Goal: Communication & Community: Connect with others

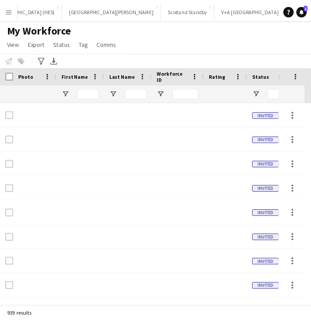
scroll to position [0, 119]
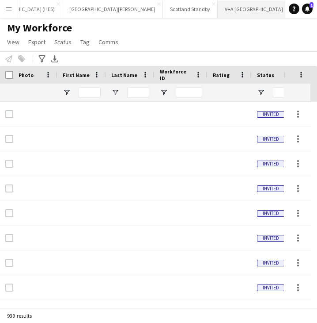
click at [218, 7] on button "V+A Dundee Close" at bounding box center [254, 8] width 73 height 17
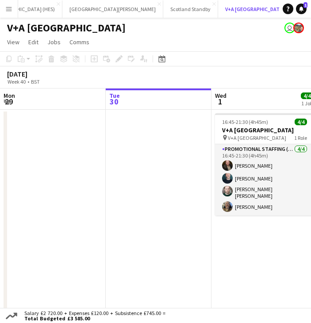
scroll to position [0, 51]
click at [7, 14] on button "Menu" at bounding box center [9, 9] width 18 height 18
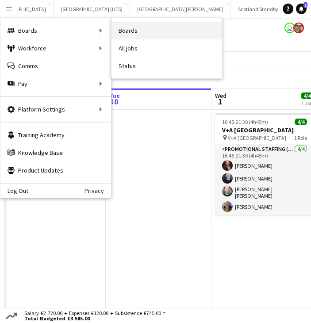
click at [154, 31] on link "Boards" at bounding box center [166, 31] width 111 height 18
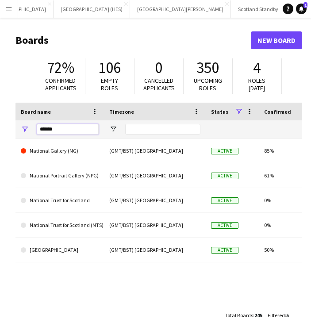
drag, startPoint x: 57, startPoint y: 126, endPoint x: 22, endPoint y: 126, distance: 35.4
click at [22, 126] on div "******" at bounding box center [59, 129] width 88 height 18
type input "*"
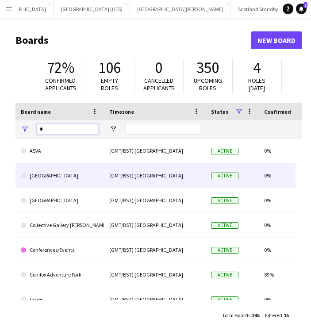
scroll to position [210, 0]
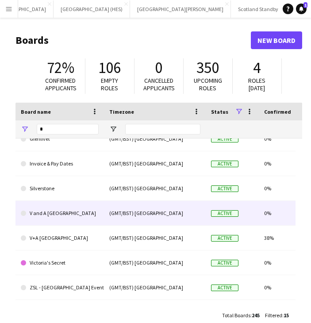
click at [73, 208] on link "V and A [GEOGRAPHIC_DATA]" at bounding box center [60, 213] width 78 height 25
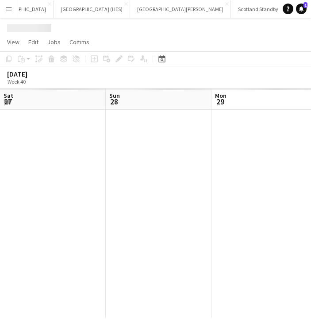
scroll to position [0, 427]
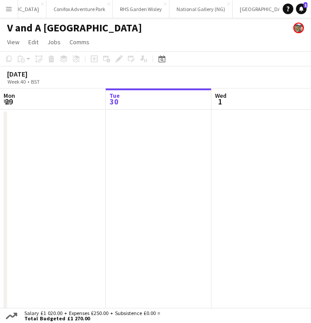
click at [297, 28] on app-user-avatar at bounding box center [298, 28] width 11 height 11
click at [38, 43] on span "Edit" at bounding box center [33, 42] width 10 height 8
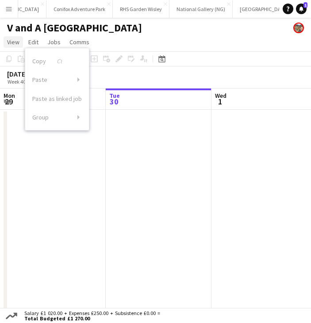
click at [11, 40] on span "View" at bounding box center [13, 42] width 12 height 8
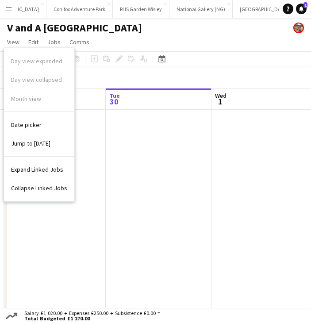
click at [58, 26] on h1 "V and A [GEOGRAPHIC_DATA]" at bounding box center [74, 27] width 135 height 13
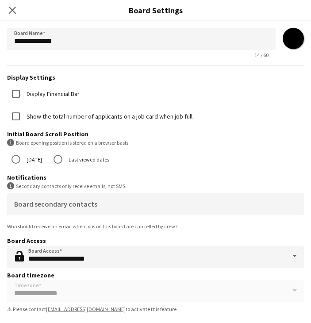
scroll to position [0, 0]
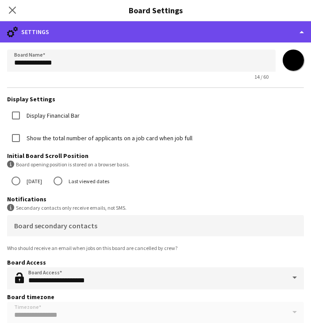
click at [284, 32] on div "cog-double-3 Settings" at bounding box center [155, 31] width 311 height 21
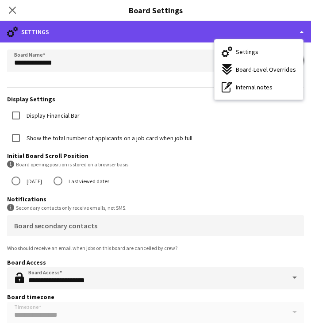
click at [284, 32] on div "cog-double-3 Settings" at bounding box center [155, 31] width 311 height 21
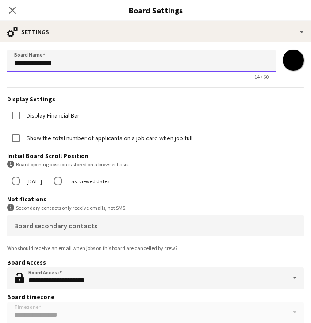
click at [76, 66] on input "**********" at bounding box center [141, 61] width 268 height 22
drag, startPoint x: 80, startPoint y: 63, endPoint x: 0, endPoint y: 64, distance: 80.5
click at [0, 64] on html "Menu Boards Boards Boards All jobs Status Workforce Workforce My Workforce Recr…" at bounding box center [155, 166] width 311 height 332
drag, startPoint x: 65, startPoint y: 63, endPoint x: 0, endPoint y: 63, distance: 65.0
click at [0, 63] on html "Menu Boards Boards Boards All jobs Status Workforce Workforce My Workforce Recr…" at bounding box center [155, 166] width 311 height 332
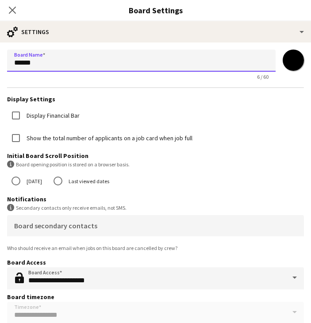
type input "*******"
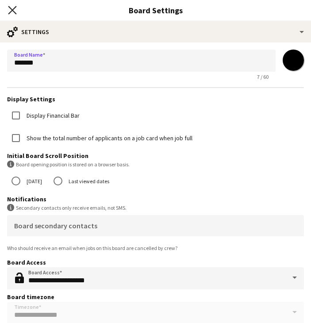
click at [12, 10] on icon at bounding box center [12, 10] width 8 height 8
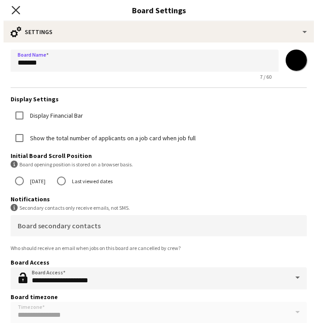
scroll to position [0, 408]
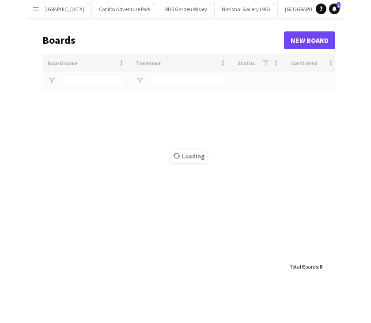
scroll to position [0, 370]
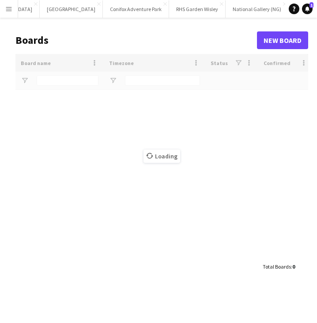
type input "*"
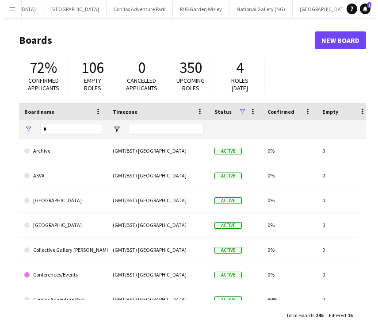
scroll to position [0, 316]
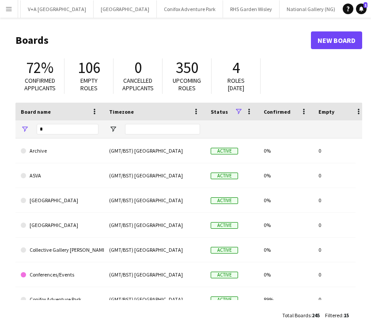
click at [10, 5] on app-icon "Menu" at bounding box center [8, 8] width 7 height 7
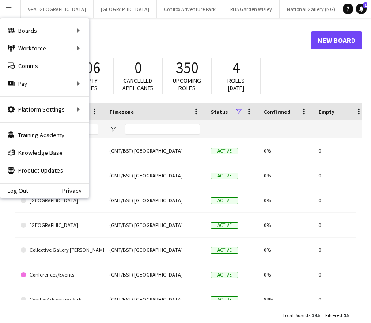
click at [101, 69] on div "106" at bounding box center [88, 67] width 31 height 19
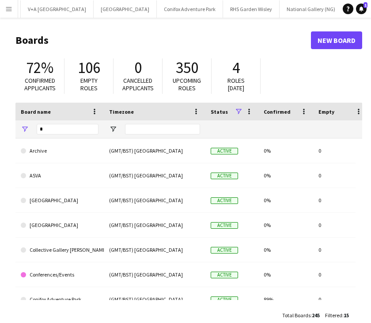
click at [8, 11] on app-icon "Menu" at bounding box center [8, 8] width 7 height 7
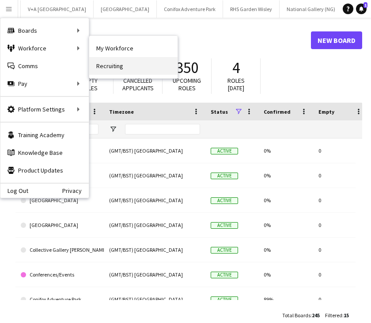
click at [117, 65] on link "Recruiting" at bounding box center [133, 66] width 88 height 18
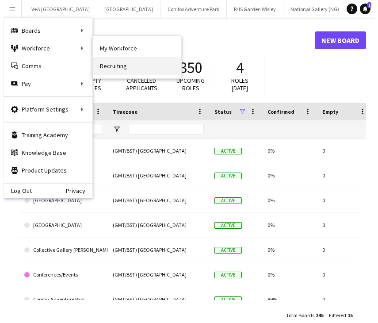
scroll to position [0, 309]
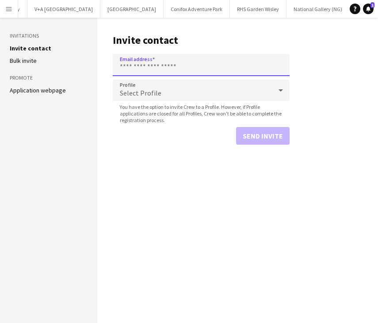
click at [158, 64] on input "Email address" at bounding box center [201, 65] width 177 height 22
paste input "**********"
type input "**********"
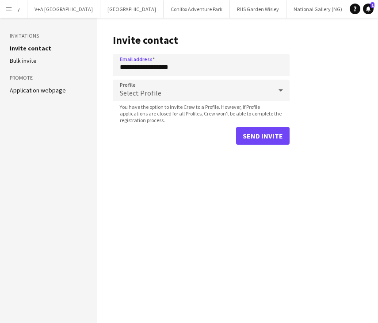
click at [157, 87] on div "Select Profile" at bounding box center [192, 90] width 159 height 21
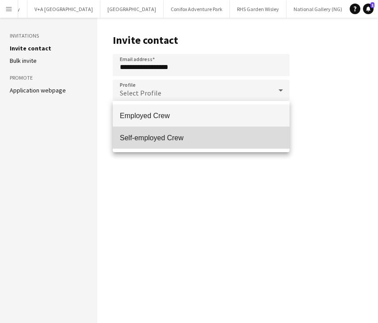
click at [157, 131] on mat-option "Self-employed Crew" at bounding box center [201, 137] width 177 height 22
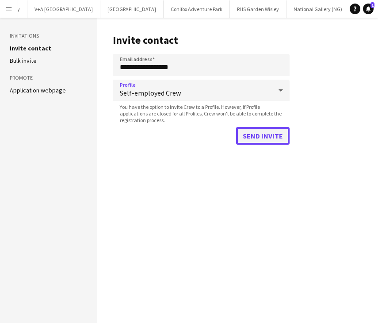
click at [260, 142] on button "Send invite" at bounding box center [262, 136] width 53 height 18
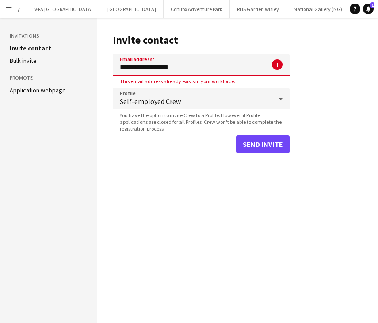
click at [8, 8] on app-icon "Menu" at bounding box center [8, 8] width 7 height 7
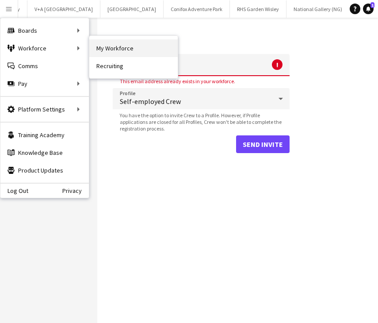
click at [120, 49] on link "My Workforce" at bounding box center [133, 48] width 88 height 18
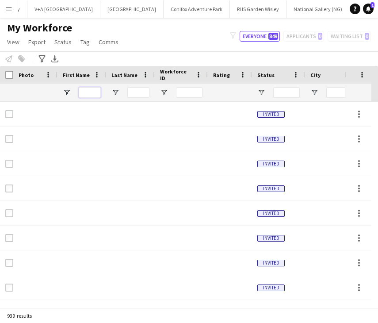
click at [87, 87] on input "First Name Filter Input" at bounding box center [90, 92] width 22 height 11
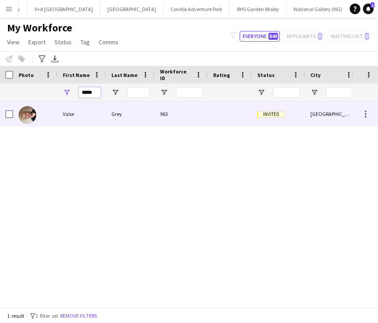
type input "*****"
click at [79, 117] on div "Valor" at bounding box center [81, 114] width 49 height 24
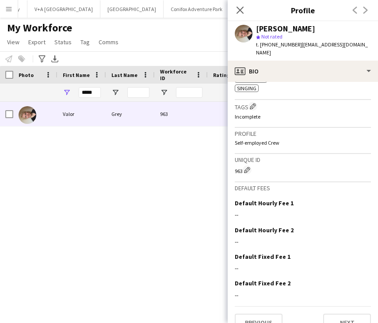
scroll to position [364, 0]
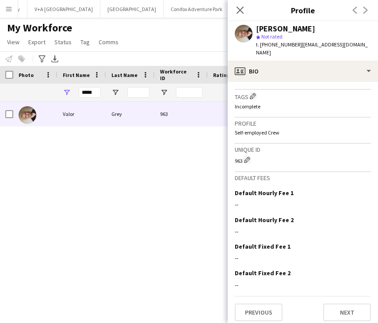
click at [317, 11] on div "Previous Next" at bounding box center [360, 10] width 35 height 20
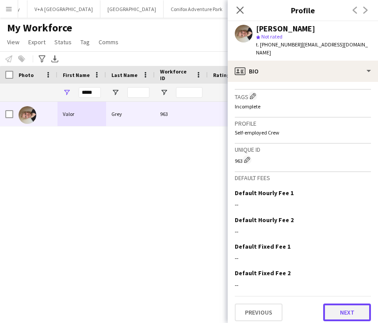
click at [317, 309] on button "Next" at bounding box center [347, 312] width 48 height 18
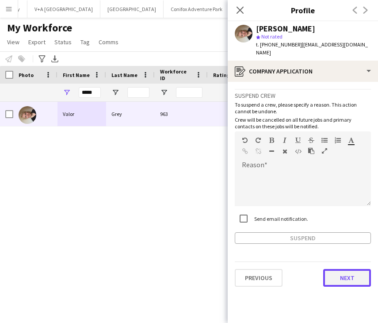
click at [317, 274] on button "Next" at bounding box center [347, 278] width 48 height 18
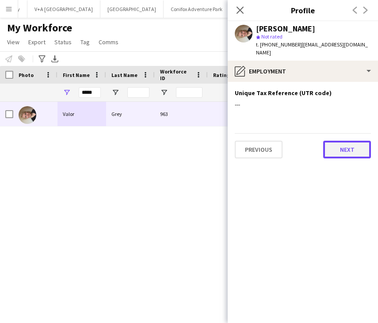
click at [317, 141] on button "Next" at bounding box center [347, 150] width 48 height 18
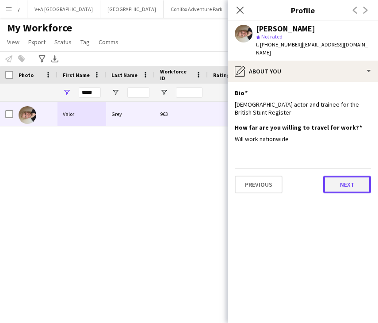
click at [317, 176] on button "Next" at bounding box center [347, 185] width 48 height 18
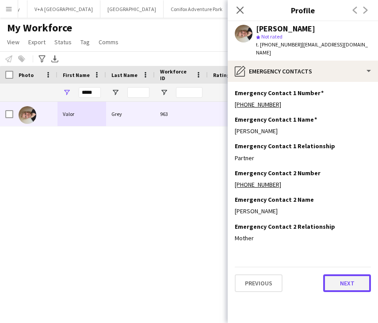
drag, startPoint x: 346, startPoint y: 270, endPoint x: 346, endPoint y: 275, distance: 5.3
click at [317, 275] on button "Next" at bounding box center [347, 283] width 48 height 18
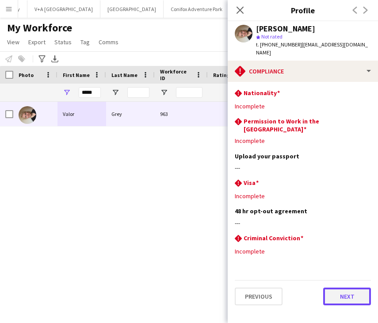
click at [317, 287] on button "Next" at bounding box center [347, 296] width 48 height 18
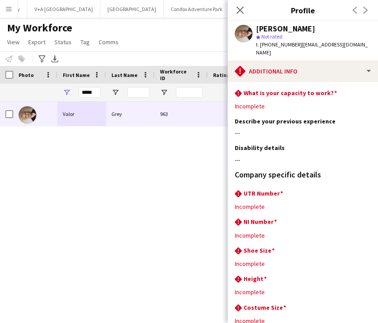
scroll to position [51, 0]
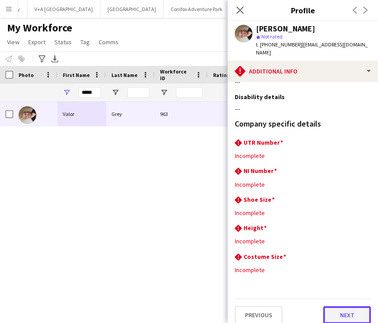
click at [317, 306] on button "Next" at bounding box center [347, 315] width 48 height 18
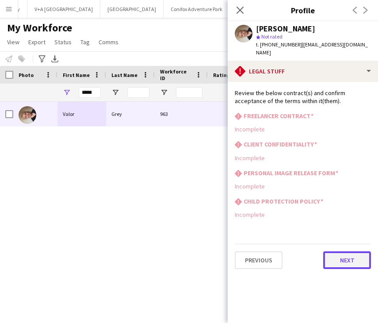
click at [317, 252] on button "Next" at bounding box center [347, 260] width 48 height 18
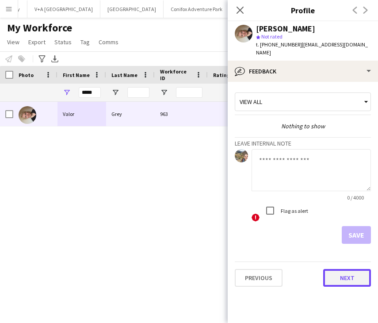
click at [317, 269] on button "Next" at bounding box center [347, 278] width 48 height 18
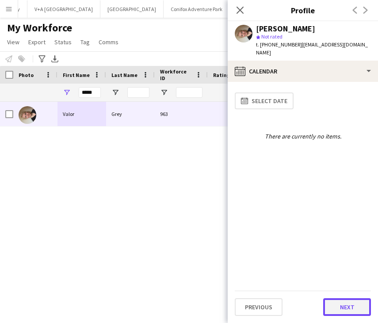
click at [317, 299] on button "Next" at bounding box center [347, 307] width 48 height 18
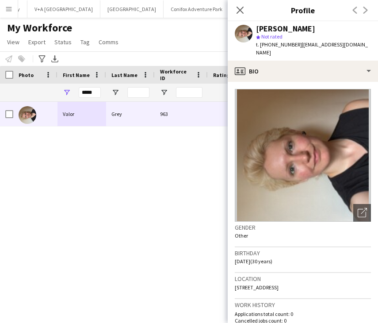
click at [151, 162] on div "Valor Grey 963 Invited [GEOGRAPHIC_DATA] [DATE]" at bounding box center [175, 201] width 351 height 199
click at [246, 6] on app-icon "Close pop-in" at bounding box center [240, 10] width 13 height 13
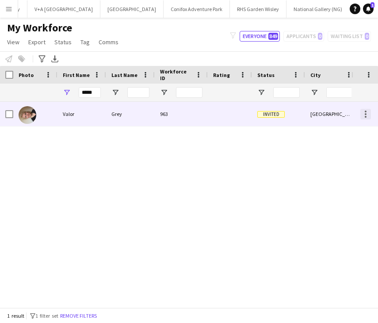
click at [317, 112] on div at bounding box center [365, 114] width 11 height 11
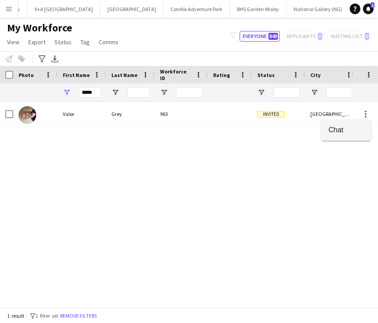
click at [317, 129] on span "Chat" at bounding box center [345, 130] width 35 height 8
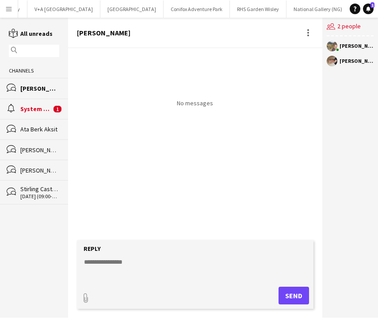
click at [32, 84] on div "bubbles Valor Grey" at bounding box center [34, 88] width 68 height 20
click at [33, 88] on div "[PERSON_NAME]" at bounding box center [39, 88] width 39 height 8
click at [8, 13] on button "Menu" at bounding box center [9, 9] width 18 height 18
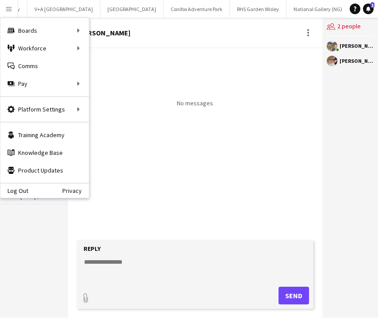
click at [7, 9] on app-icon "Menu" at bounding box center [8, 8] width 7 height 7
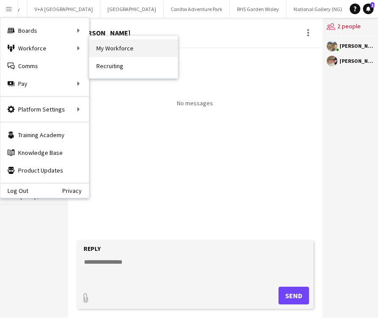
click at [116, 46] on link "My Workforce" at bounding box center [133, 48] width 88 height 18
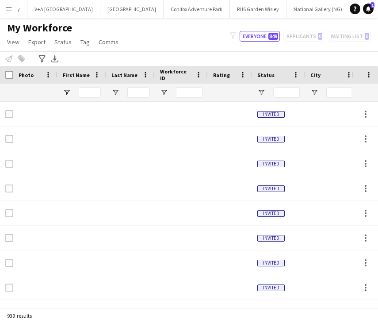
type input "*****"
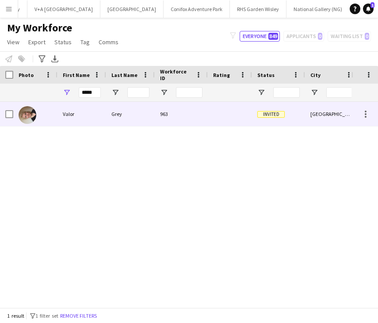
click at [124, 111] on div "Grey" at bounding box center [130, 114] width 49 height 24
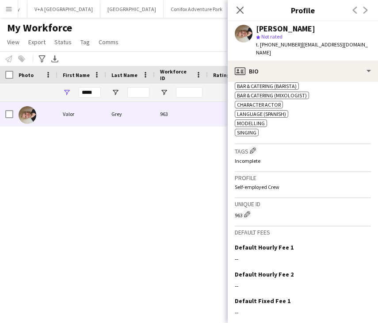
scroll to position [364, 0]
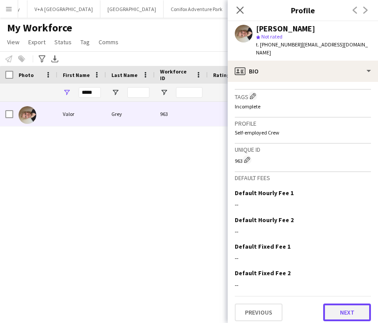
click at [317, 305] on button "Next" at bounding box center [347, 312] width 48 height 18
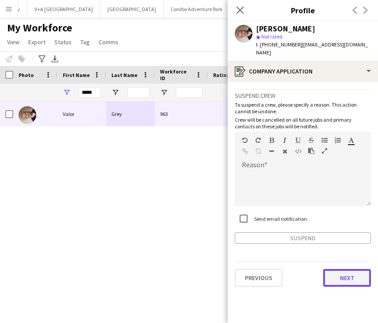
click at [317, 271] on button "Next" at bounding box center [347, 278] width 48 height 18
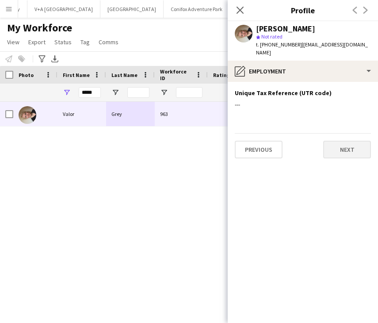
click at [317, 150] on app-section-data-types "Unique Tax Reference (UTR code) Edit this field --- Previous Next" at bounding box center [303, 202] width 150 height 241
click at [317, 145] on button "Next" at bounding box center [347, 150] width 48 height 18
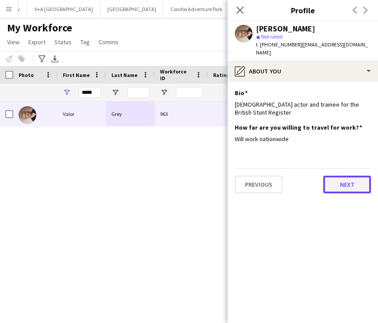
click at [317, 182] on button "Next" at bounding box center [347, 185] width 48 height 18
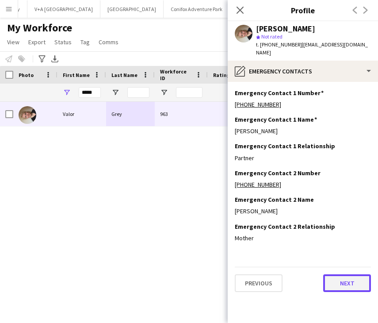
click at [317, 280] on button "Next" at bounding box center [347, 283] width 48 height 18
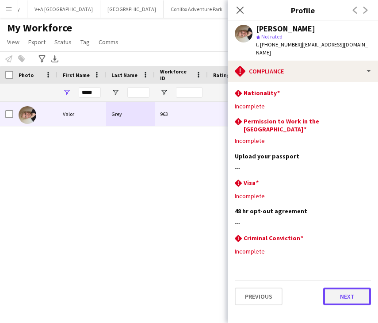
click at [317, 287] on button "Next" at bounding box center [347, 296] width 48 height 18
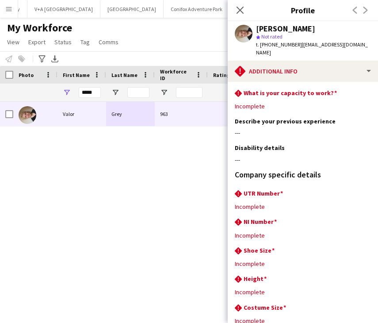
scroll to position [51, 0]
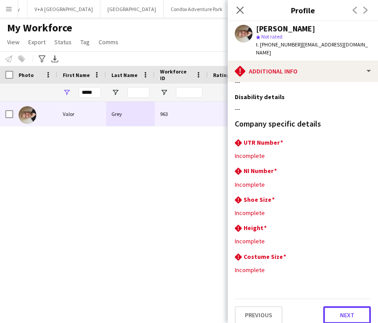
click at [317, 311] on button "Next" at bounding box center [347, 315] width 48 height 18
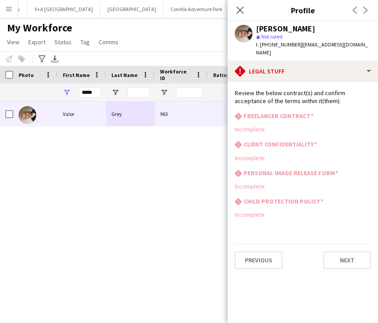
scroll to position [0, 0]
click at [317, 251] on button "Next" at bounding box center [347, 260] width 48 height 18
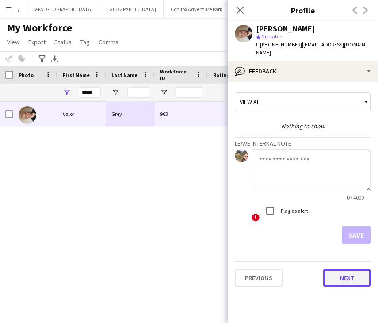
click at [317, 272] on button "Next" at bounding box center [347, 278] width 48 height 18
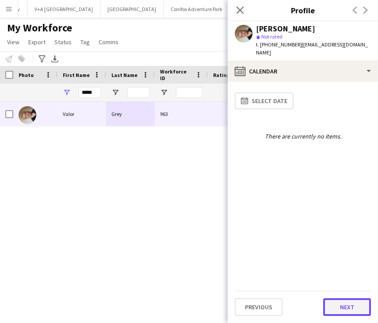
click at [317, 299] on button "Next" at bounding box center [347, 307] width 48 height 18
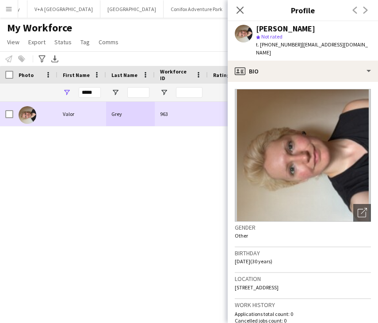
click at [55, 115] on div at bounding box center [35, 114] width 44 height 24
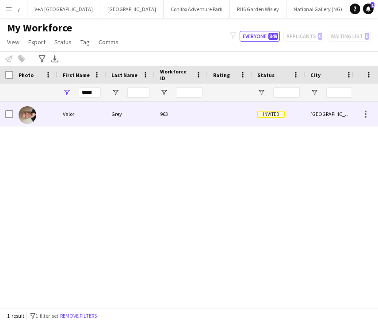
click at [270, 112] on span "Invited" at bounding box center [270, 114] width 27 height 7
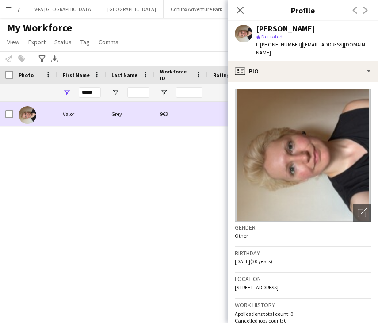
click at [192, 112] on div "963" at bounding box center [181, 114] width 53 height 24
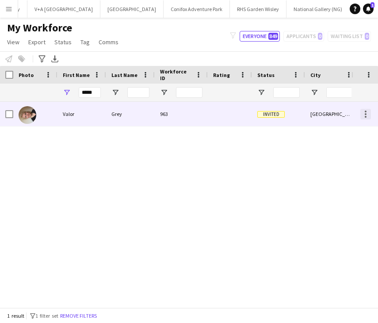
click at [317, 110] on div at bounding box center [365, 114] width 11 height 11
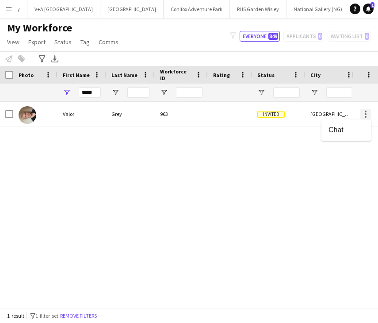
click at [317, 110] on div at bounding box center [189, 161] width 378 height 323
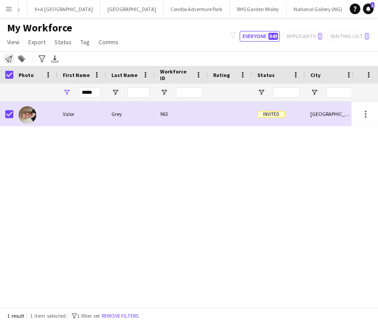
click at [8, 59] on icon at bounding box center [8, 58] width 7 height 7
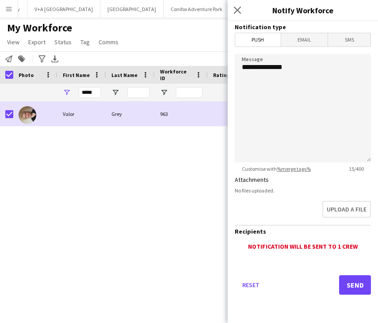
click at [297, 39] on span "Email" at bounding box center [304, 39] width 47 height 13
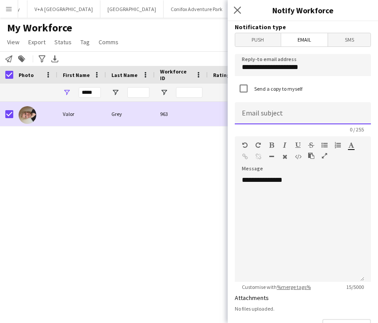
click at [287, 112] on input at bounding box center [303, 113] width 136 height 22
drag, startPoint x: 334, startPoint y: 118, endPoint x: 234, endPoint y: 117, distance: 100.4
click at [234, 117] on form "**********" at bounding box center [303, 267] width 150 height 492
type input "**********"
click at [238, 10] on icon at bounding box center [237, 10] width 8 height 8
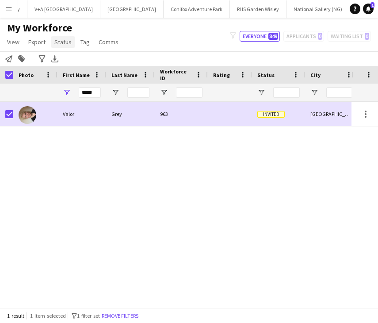
click at [66, 42] on span "Status" at bounding box center [62, 42] width 17 height 8
click at [62, 65] on span "Edit" at bounding box center [63, 61] width 10 height 8
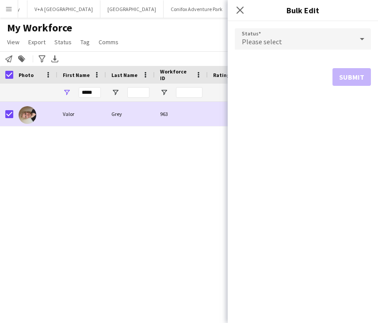
click at [302, 33] on div "Please select" at bounding box center [294, 38] width 118 height 21
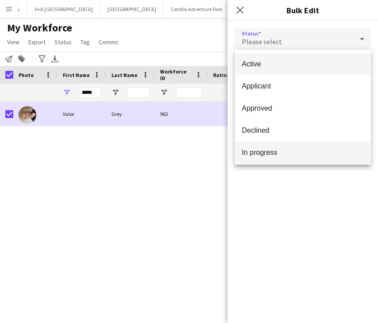
click at [260, 147] on mat-option "In progress" at bounding box center [303, 152] width 136 height 22
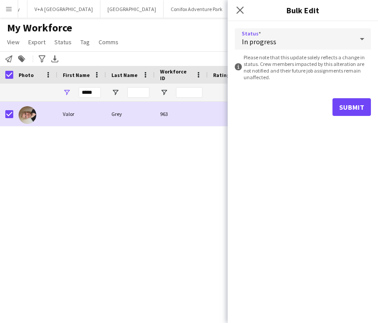
click at [317, 107] on button "Submit" at bounding box center [351, 107] width 38 height 18
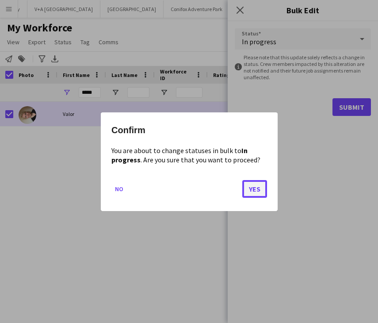
click at [252, 189] on button "Yes" at bounding box center [254, 188] width 25 height 18
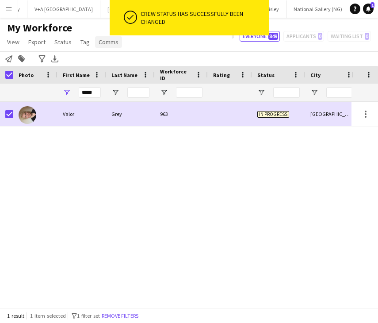
click at [103, 41] on span "Comms" at bounding box center [109, 42] width 20 height 8
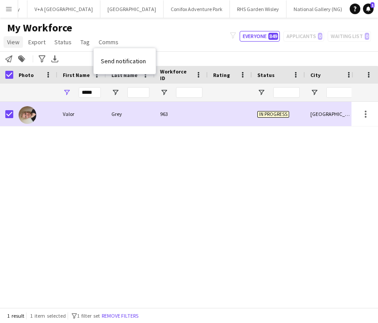
click at [6, 44] on link "View" at bounding box center [13, 41] width 19 height 11
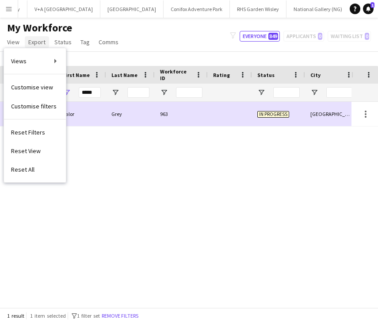
click at [42, 42] on span "Export" at bounding box center [36, 42] width 17 height 8
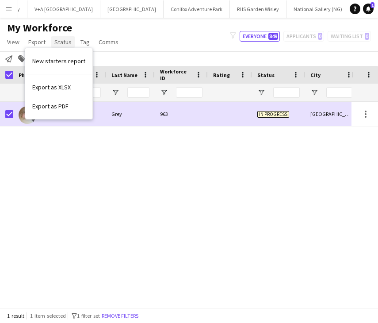
click at [62, 41] on span "Status" at bounding box center [62, 42] width 17 height 8
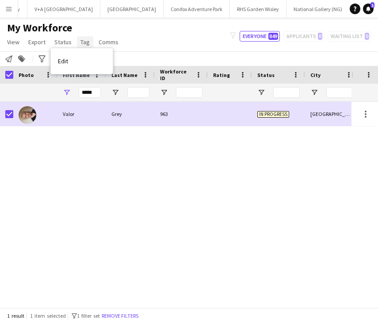
click at [86, 40] on span "Tag" at bounding box center [84, 42] width 9 height 8
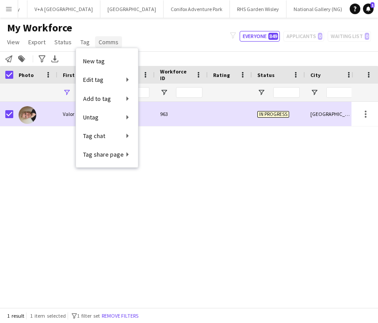
click at [116, 39] on span "Comms" at bounding box center [109, 42] width 20 height 8
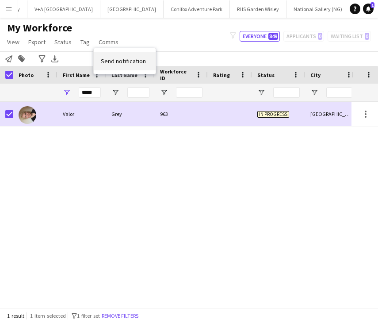
click at [116, 59] on span "Send notification" at bounding box center [123, 61] width 45 height 8
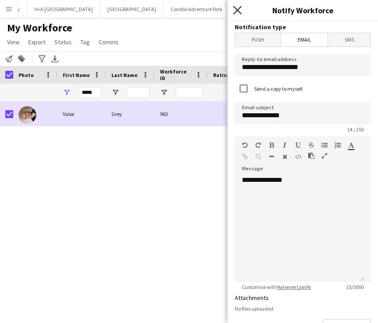
click at [240, 9] on icon "Close pop-in" at bounding box center [237, 10] width 8 height 8
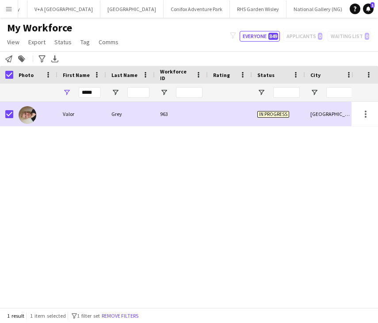
click at [5, 73] on div at bounding box center [6, 75] width 13 height 18
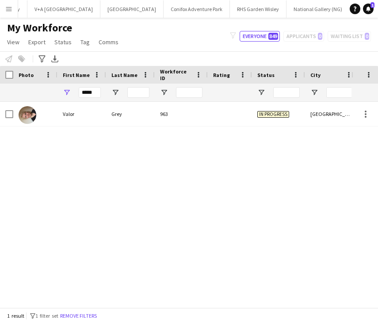
click at [311, 153] on div "Valor Grey 963 In progress [GEOGRAPHIC_DATA] [DATE]" at bounding box center [175, 201] width 351 height 199
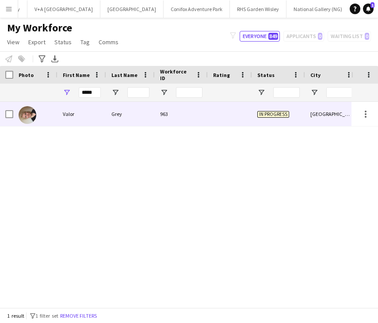
click at [317, 113] on div at bounding box center [364, 114] width 27 height 24
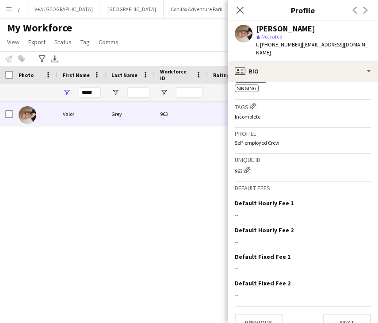
scroll to position [364, 0]
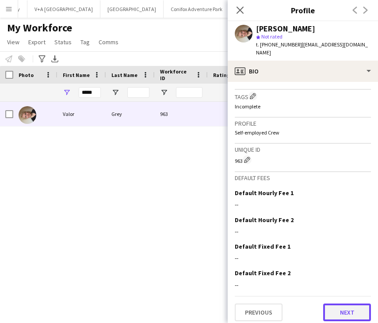
click at [317, 309] on button "Next" at bounding box center [347, 312] width 48 height 18
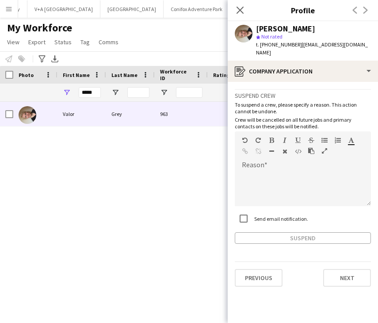
click at [288, 232] on div "Suspend" at bounding box center [303, 237] width 136 height 11
click at [296, 187] on div at bounding box center [303, 188] width 136 height 35
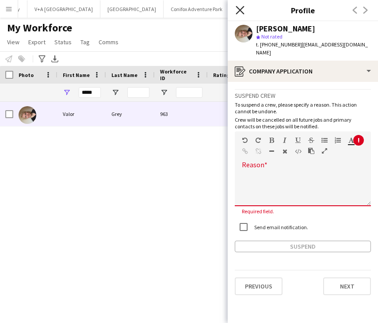
click at [242, 13] on icon "Close pop-in" at bounding box center [240, 10] width 8 height 8
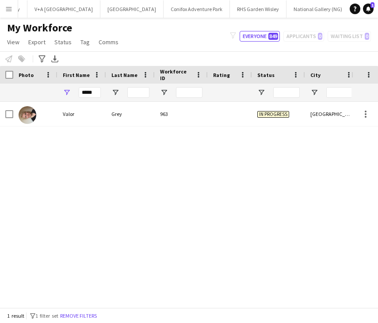
click at [250, 183] on div "Valor Grey 963 In progress [GEOGRAPHIC_DATA] [DATE]" at bounding box center [175, 201] width 351 height 199
click at [317, 4] on link "Notifications 1" at bounding box center [368, 9] width 11 height 11
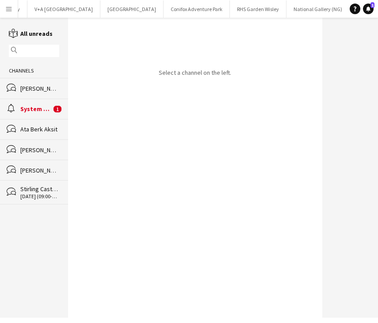
click at [39, 110] on div "System notifications" at bounding box center [35, 109] width 31 height 8
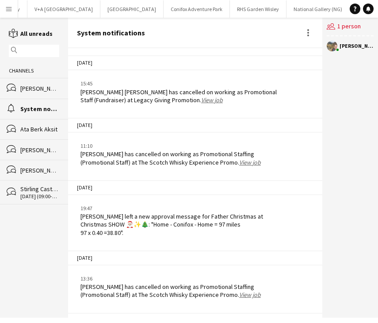
click at [25, 92] on div "[PERSON_NAME]" at bounding box center [39, 88] width 39 height 8
